Goal: Share content

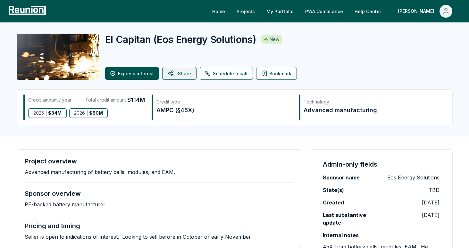
click at [171, 75] on icon at bounding box center [170, 73] width 4 height 5
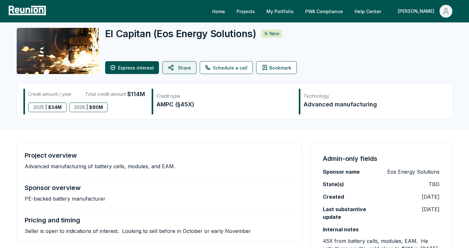
click at [175, 64] on button "Share" at bounding box center [179, 67] width 34 height 13
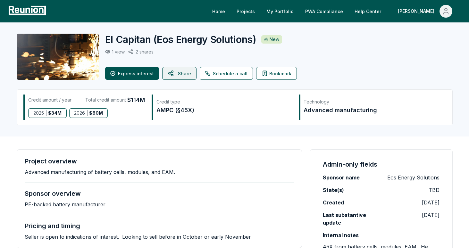
click at [177, 69] on button "Share" at bounding box center [179, 73] width 34 height 13
